Goal: Find specific page/section: Find specific page/section

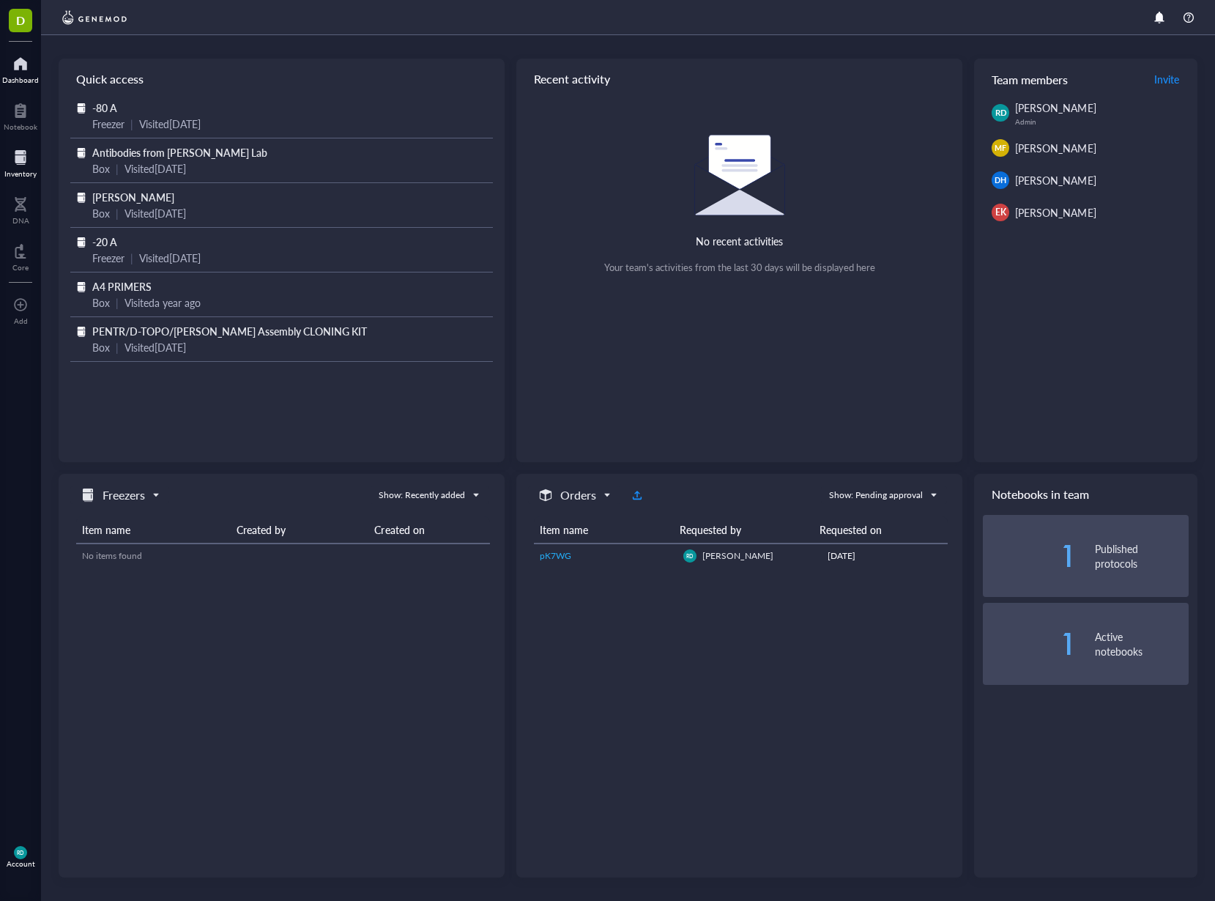
click at [25, 158] on div at bounding box center [20, 157] width 32 height 23
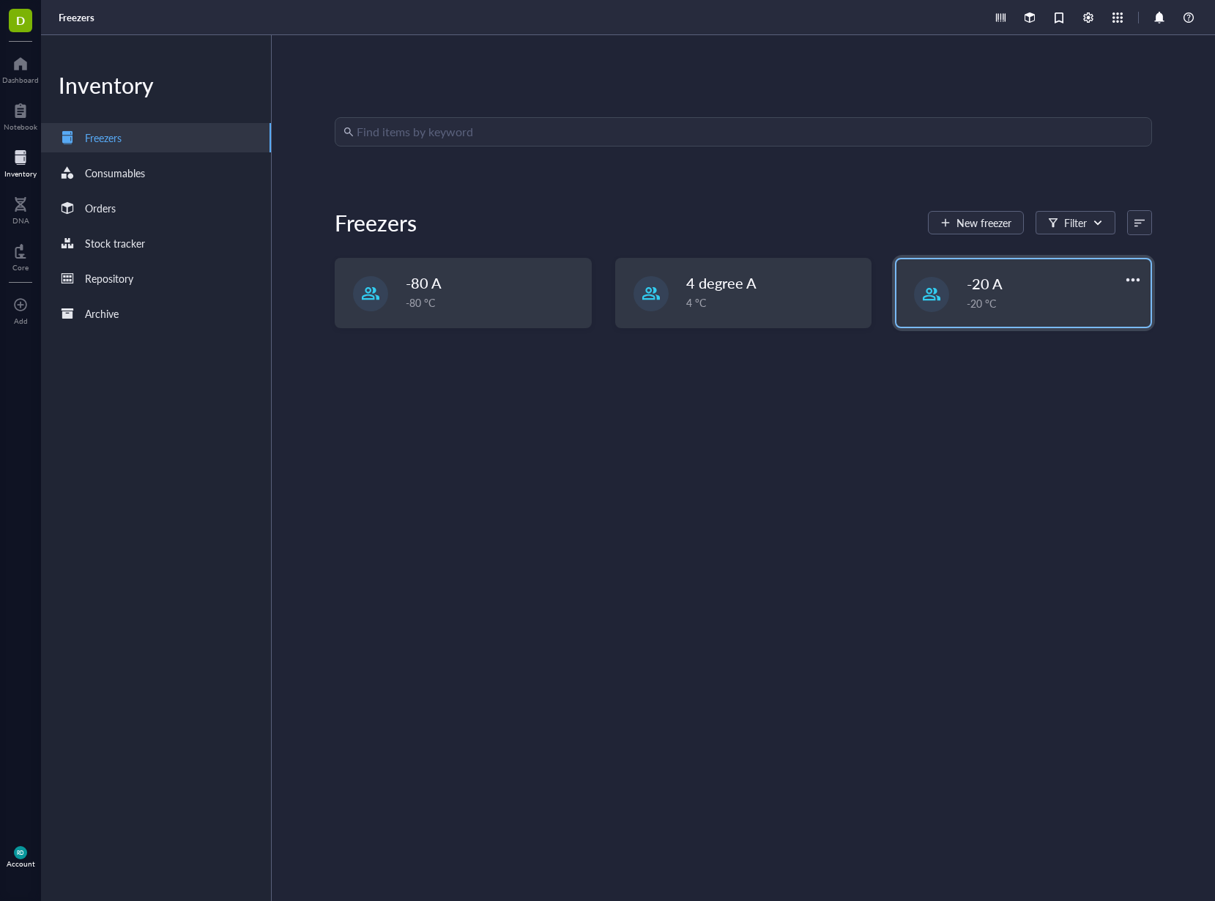
click at [999, 302] on div "-20 °C" at bounding box center [1054, 303] width 175 height 16
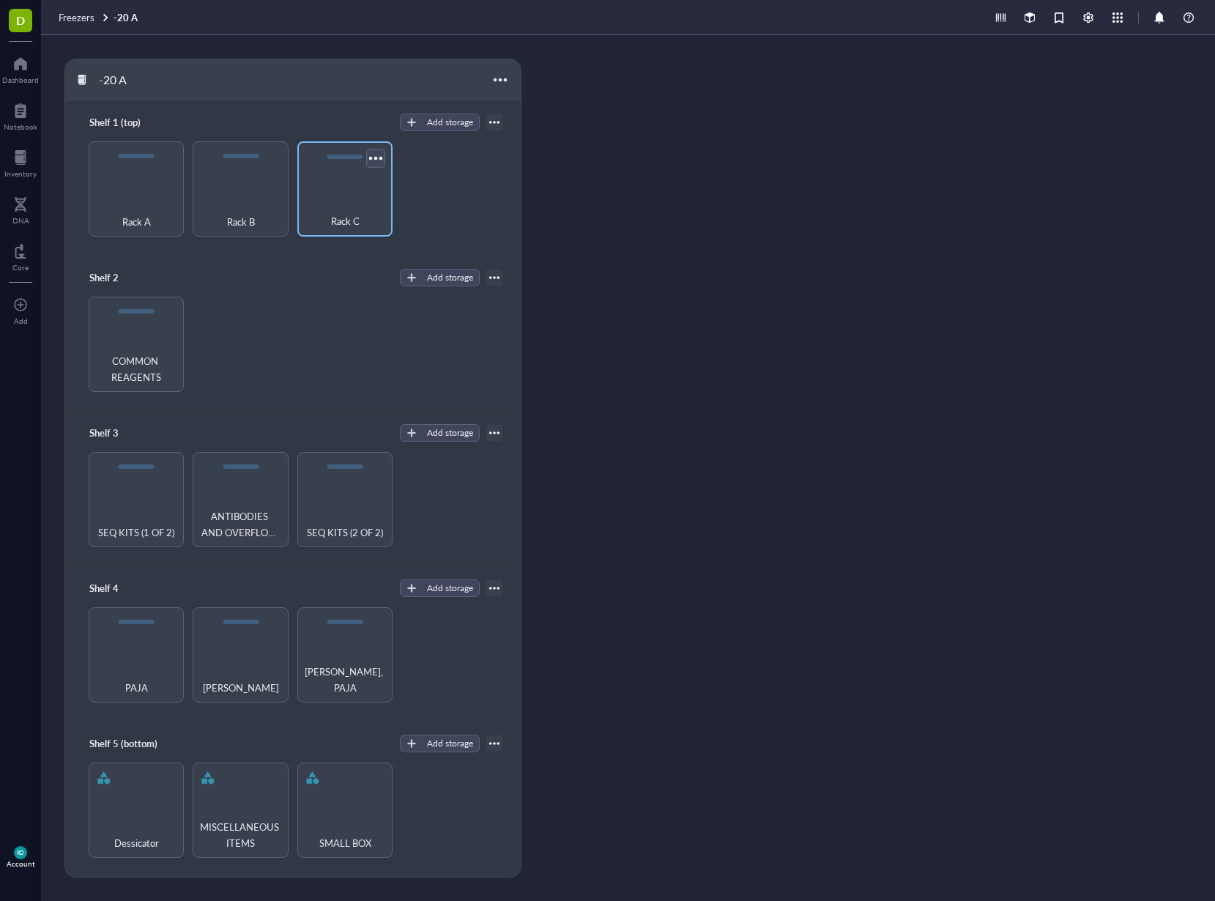
click at [365, 168] on div at bounding box center [375, 157] width 21 height 21
click at [767, 183] on div "-20 A Shelf 1 (top) Add storage Rack A Rack B Rack C Shelf 2 Add storage COMMON…" at bounding box center [628, 468] width 1174 height 866
click at [347, 225] on span "Rack C" at bounding box center [345, 221] width 29 height 16
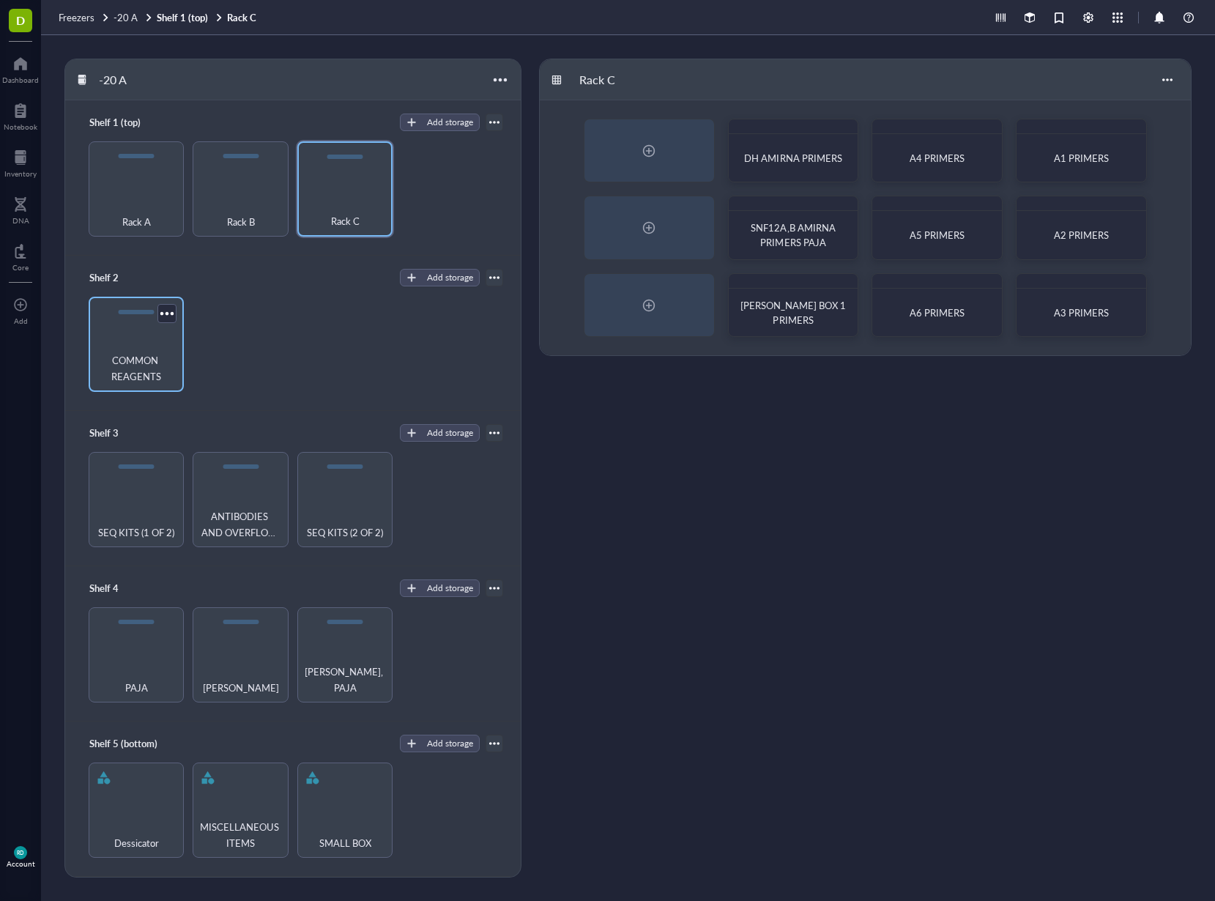
click at [146, 340] on div "COMMON REAGENTS" at bounding box center [136, 344] width 95 height 95
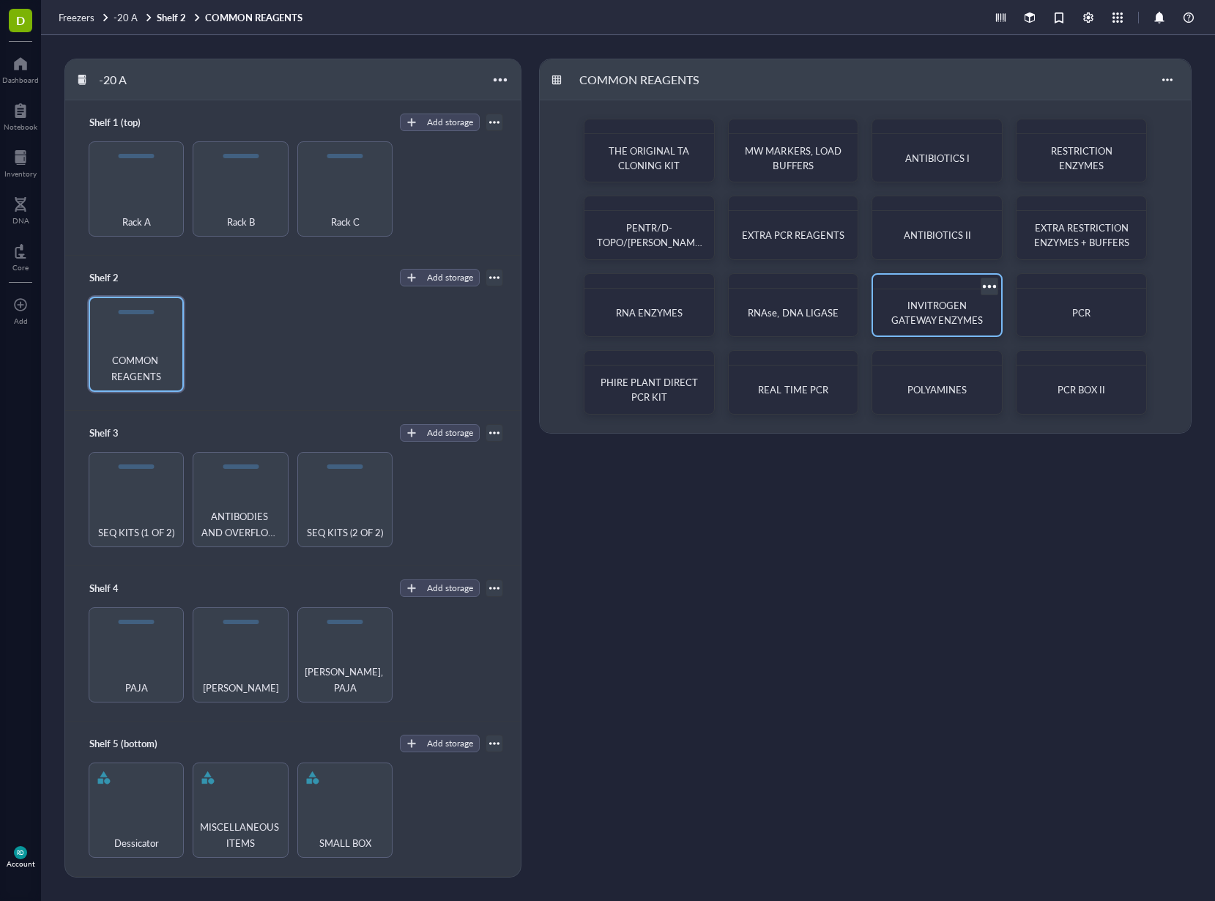
click at [913, 320] on span "INVITROGEN GATEWAY ENZYMES" at bounding box center [937, 312] width 92 height 29
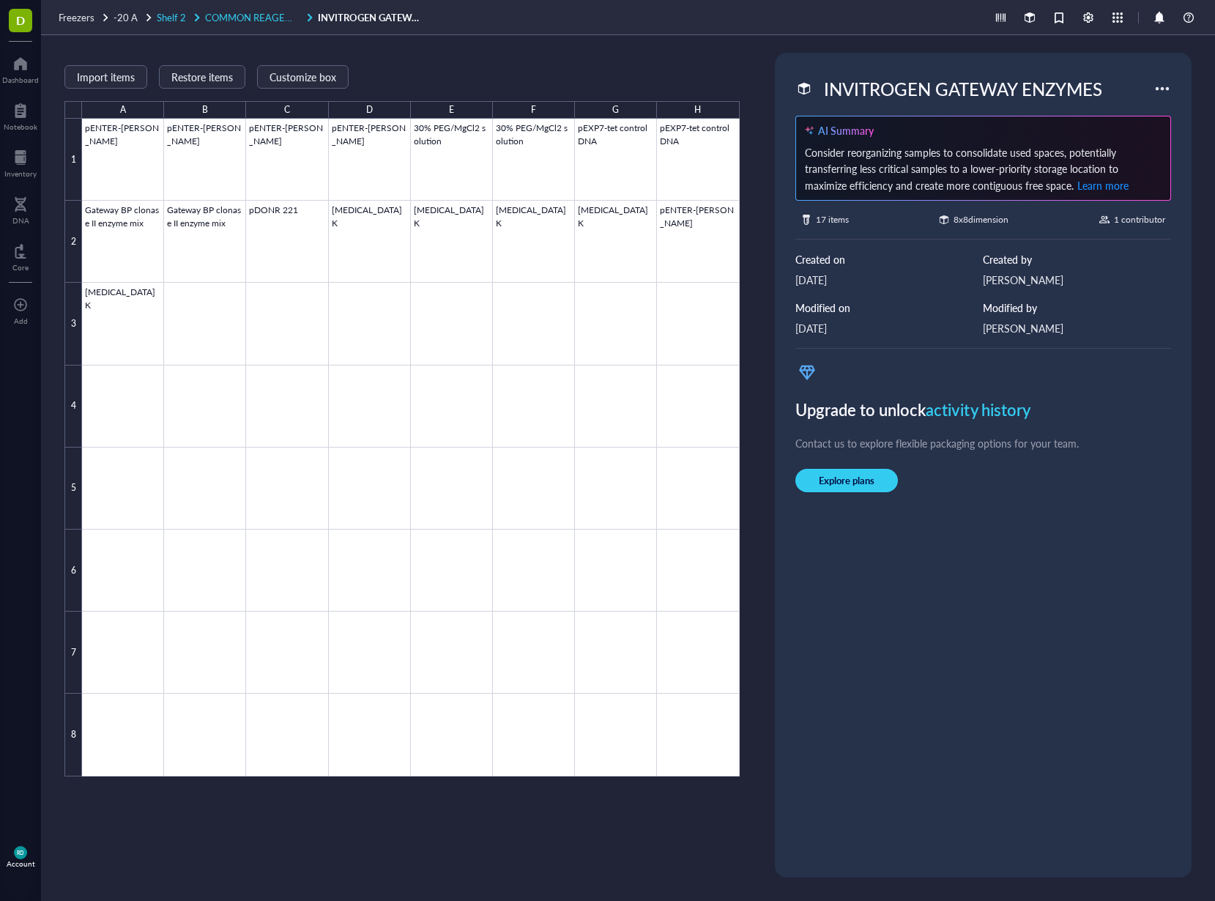
click at [224, 16] on span "COMMON REAGENTS" at bounding box center [254, 17] width 98 height 14
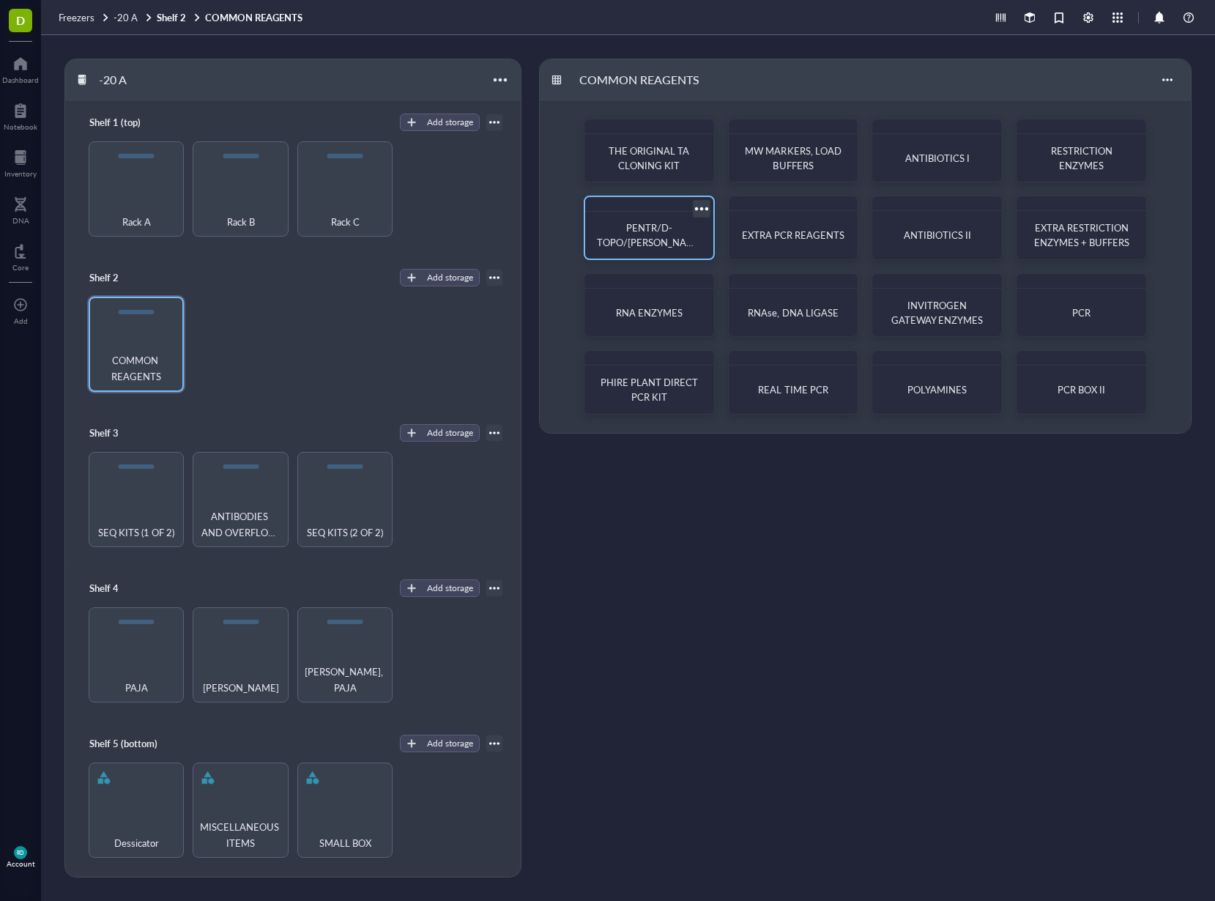
click at [630, 232] on span "PENTR/D-TOPO/[PERSON_NAME] Assembly CLONING KIT" at bounding box center [649, 249] width 104 height 58
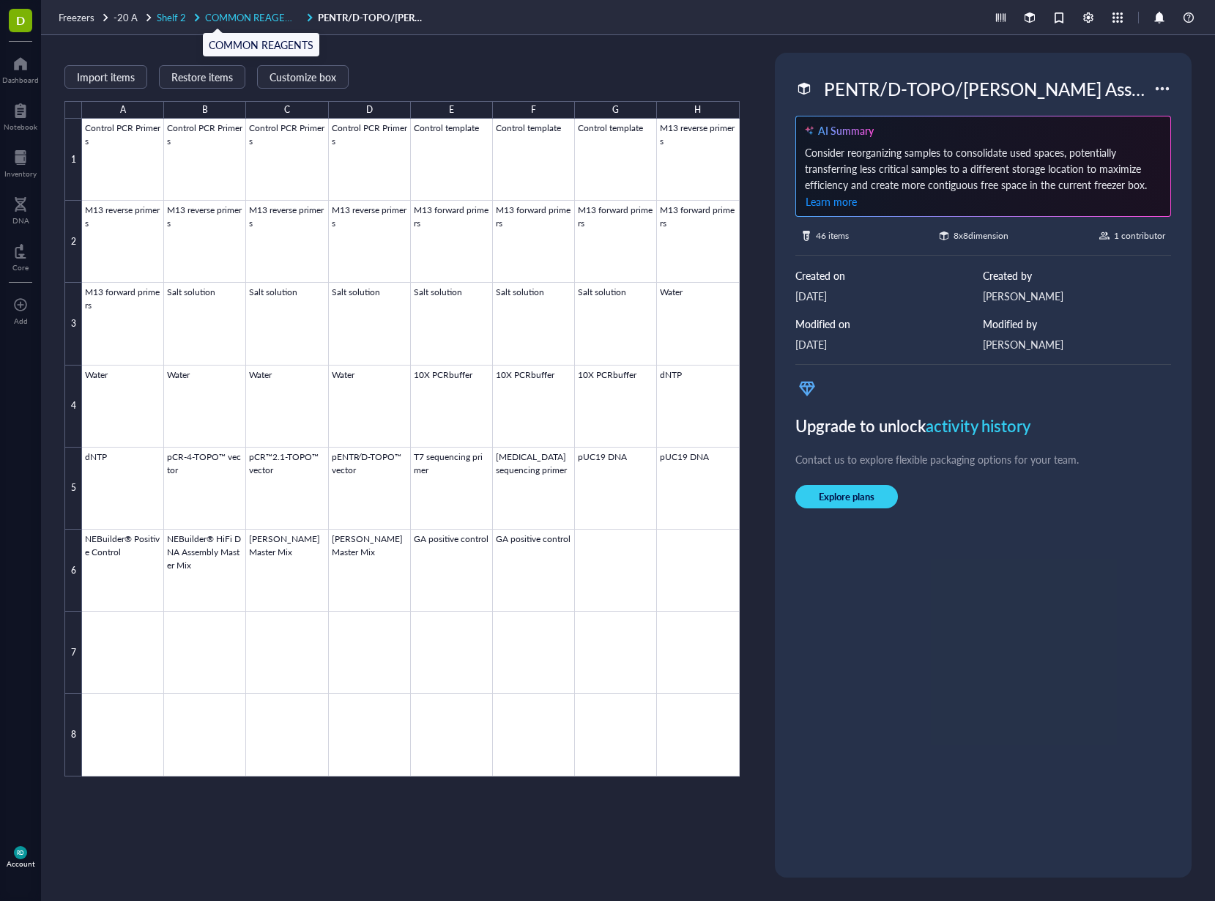
click at [241, 14] on span "COMMON REAGENTS" at bounding box center [254, 17] width 98 height 14
